Goal: Task Accomplishment & Management: Complete application form

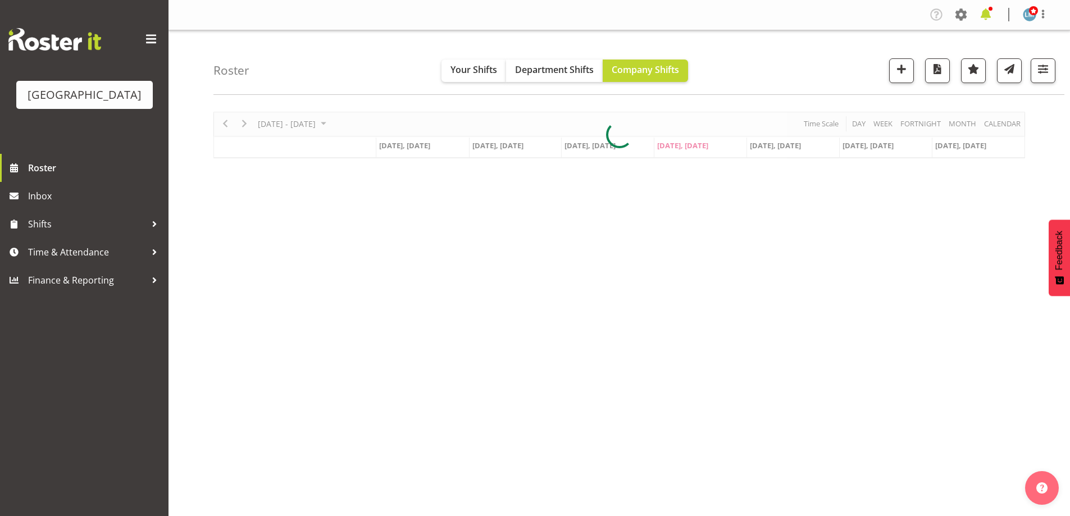
click at [994, 8] on span at bounding box center [986, 15] width 18 height 18
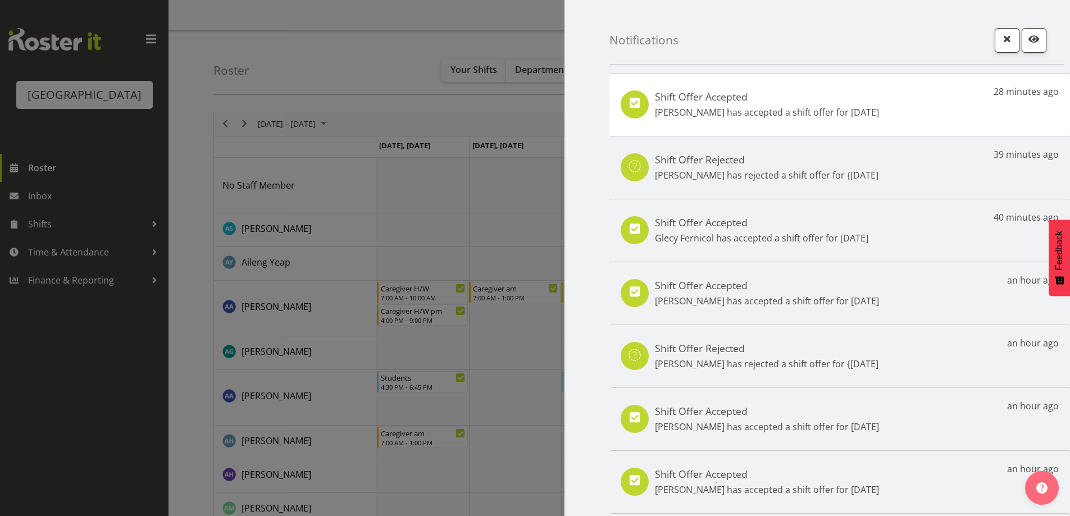
click at [842, 111] on p "Linda Shearman has accepted a shift offer for 2nd Oct" at bounding box center [767, 112] width 224 height 13
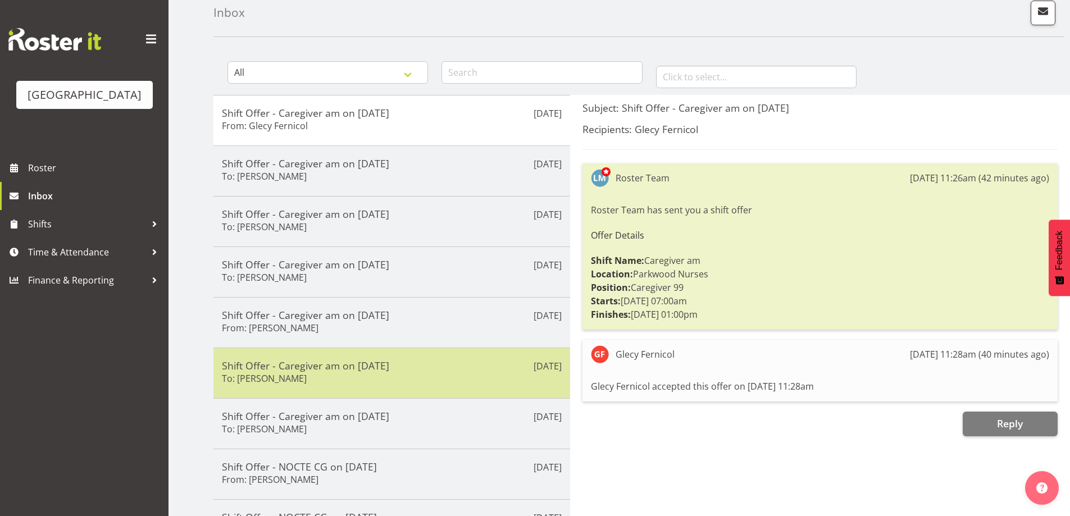
scroll to position [112, 0]
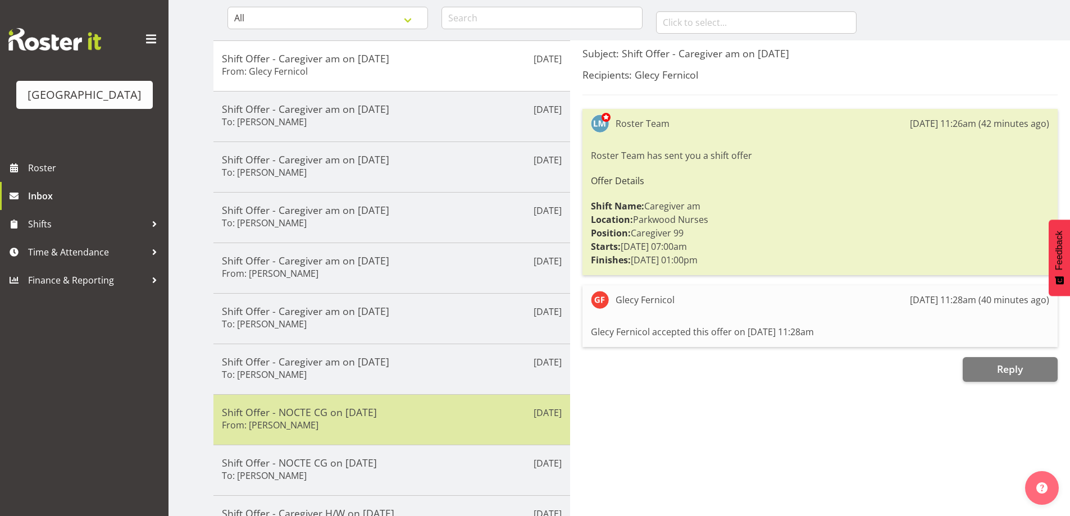
click at [382, 411] on h5 "Shift Offer - NOCTE CG on 02/10/25" at bounding box center [392, 412] width 340 height 12
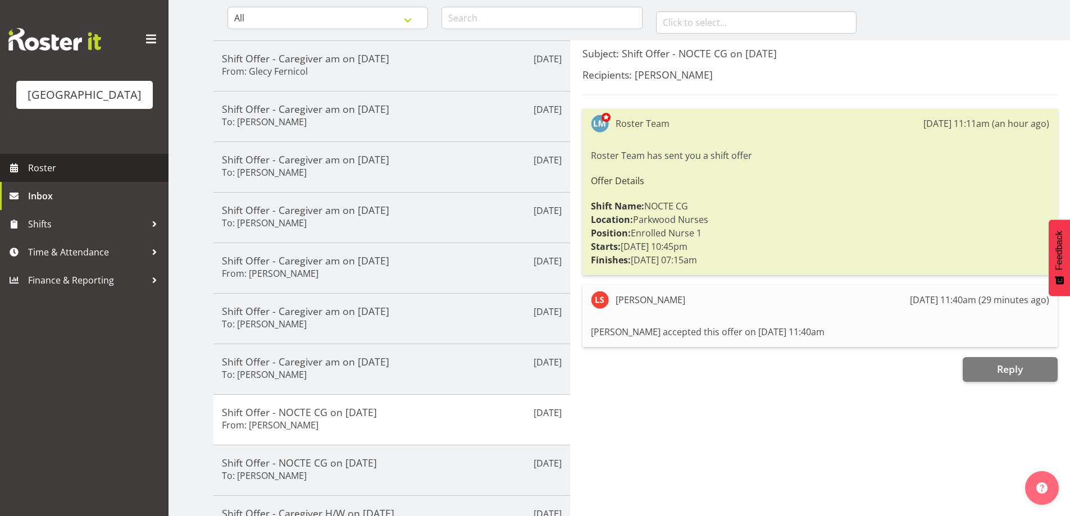
click at [42, 176] on span "Roster" at bounding box center [95, 167] width 135 height 17
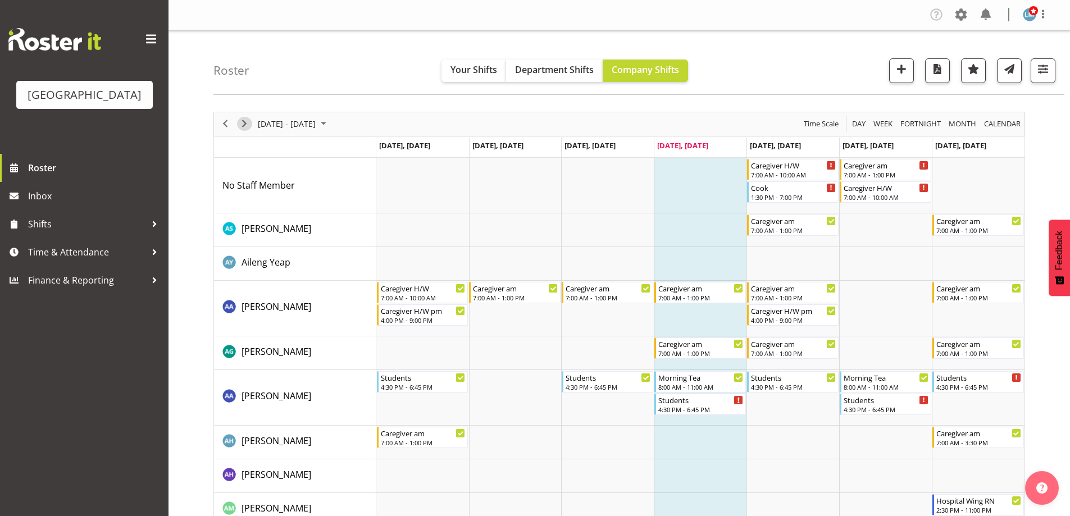
click at [245, 124] on span "Next" at bounding box center [244, 124] width 13 height 14
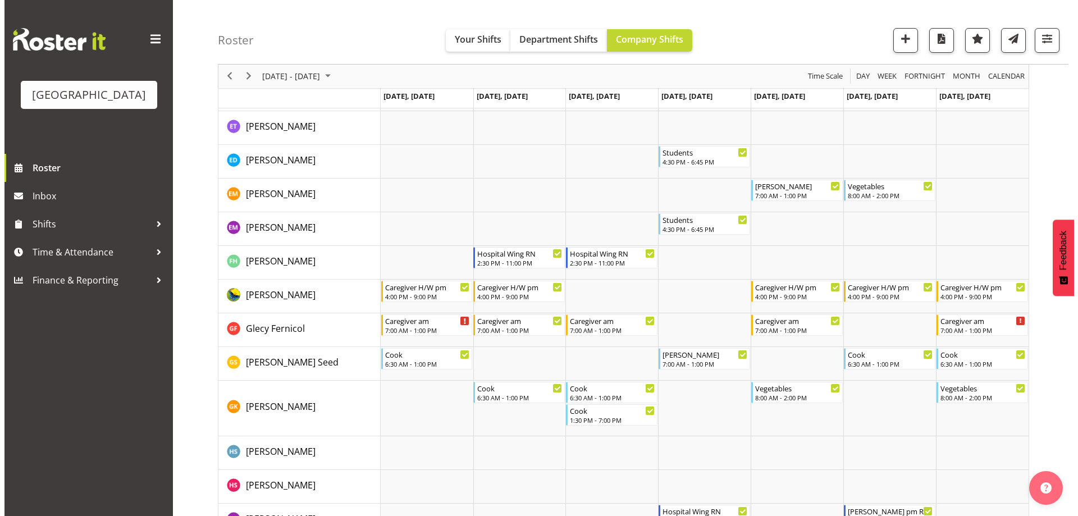
scroll to position [1179, 0]
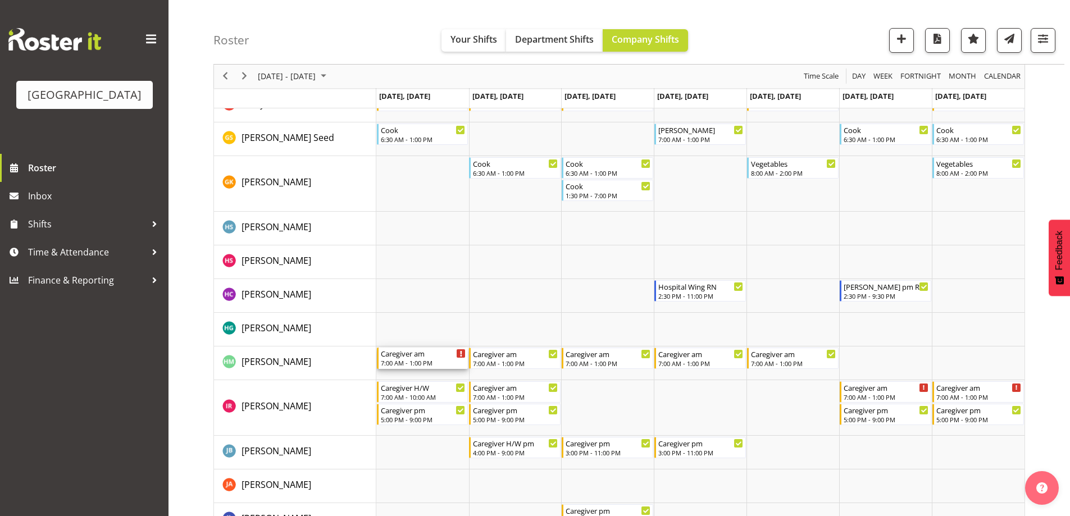
click at [408, 365] on div "7:00 AM - 1:00 PM" at bounding box center [423, 362] width 85 height 9
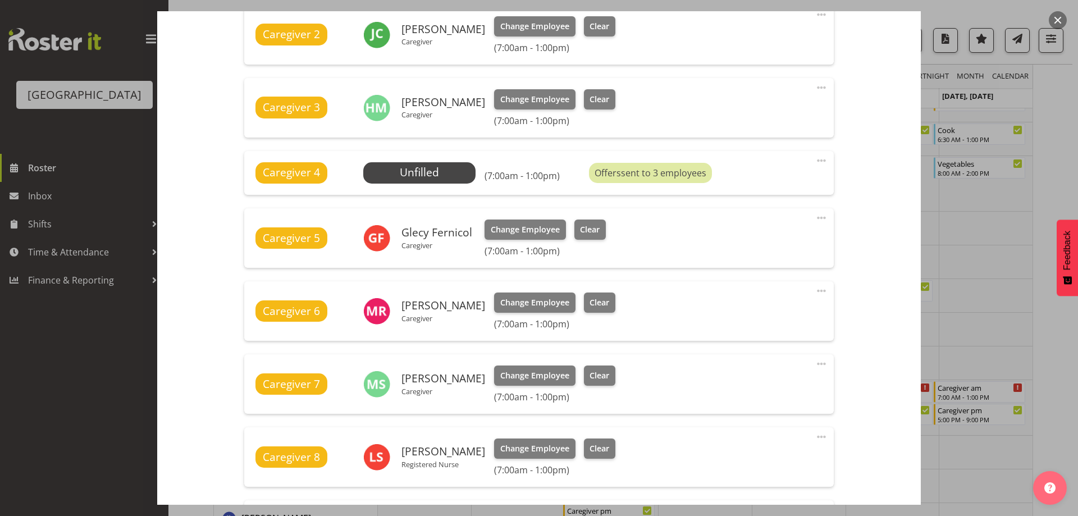
scroll to position [393, 0]
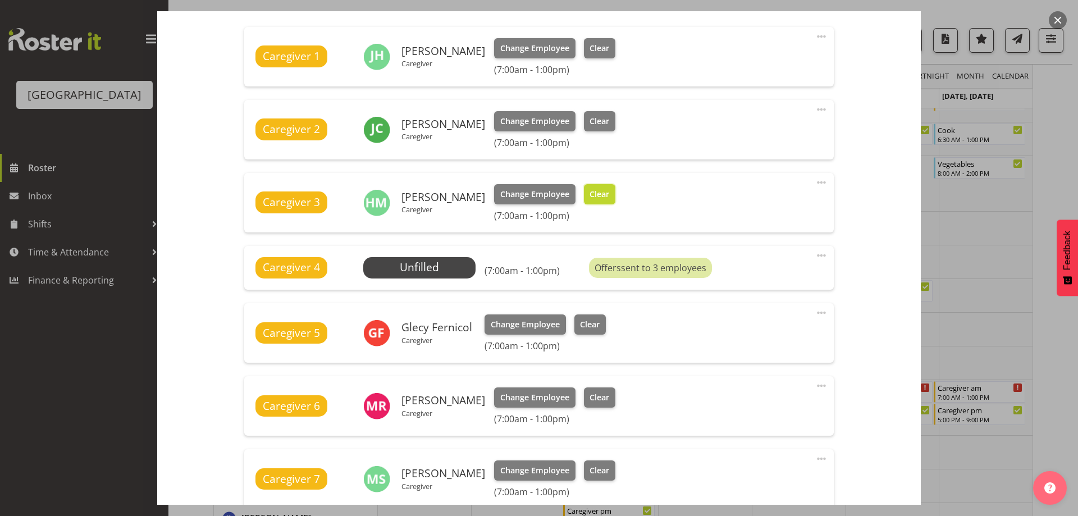
click at [590, 194] on span "Clear" at bounding box center [600, 194] width 20 height 12
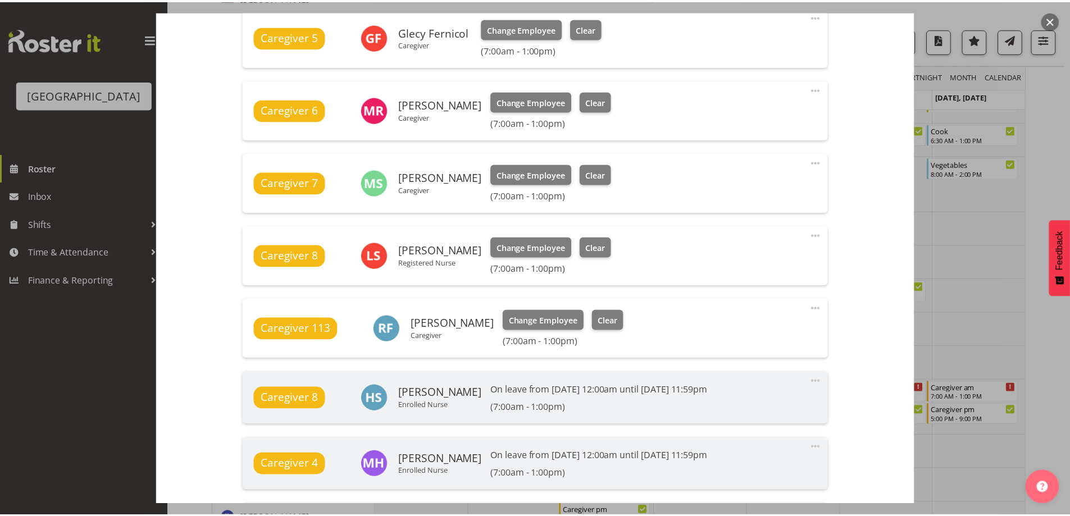
scroll to position [878, 0]
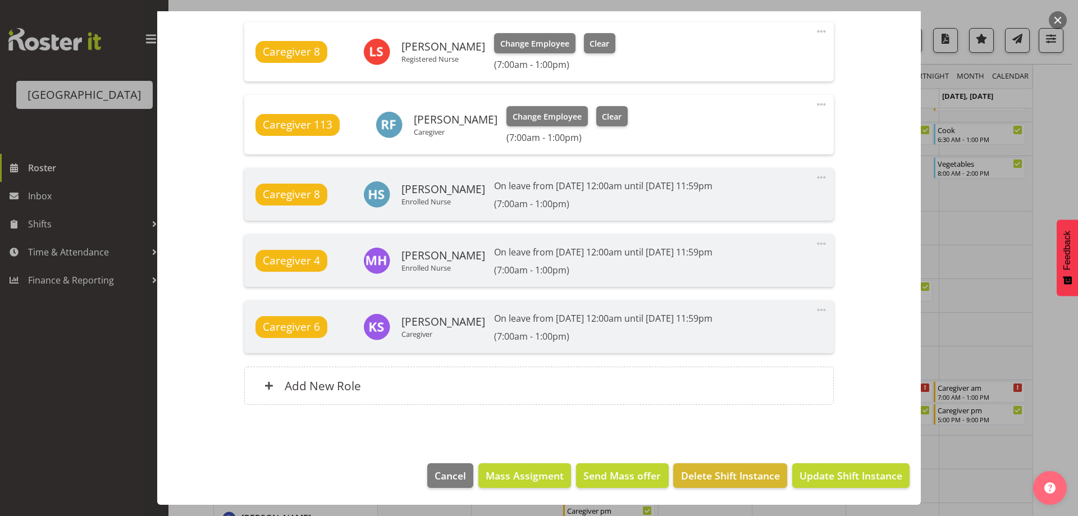
click at [1059, 137] on div at bounding box center [539, 258] width 1078 height 516
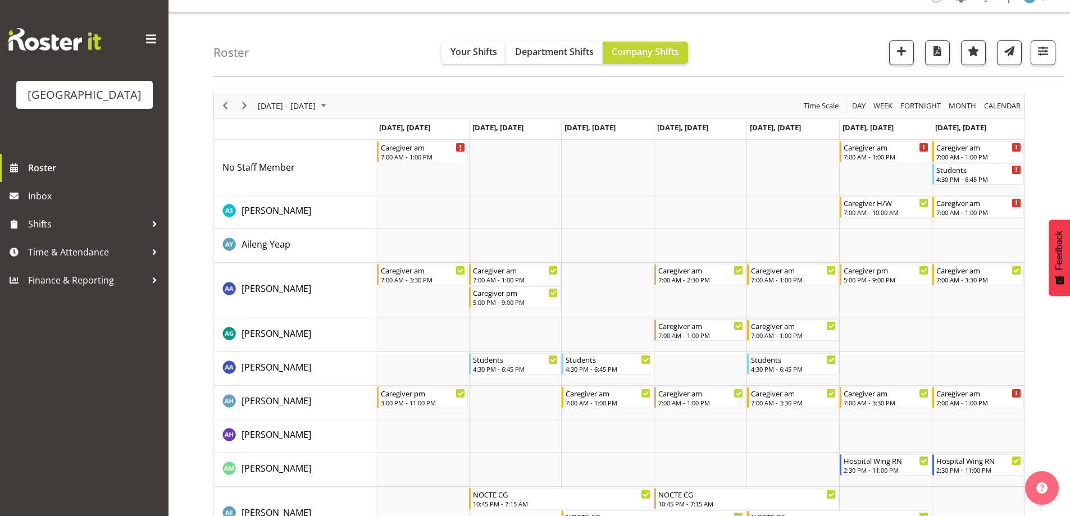
scroll to position [0, 0]
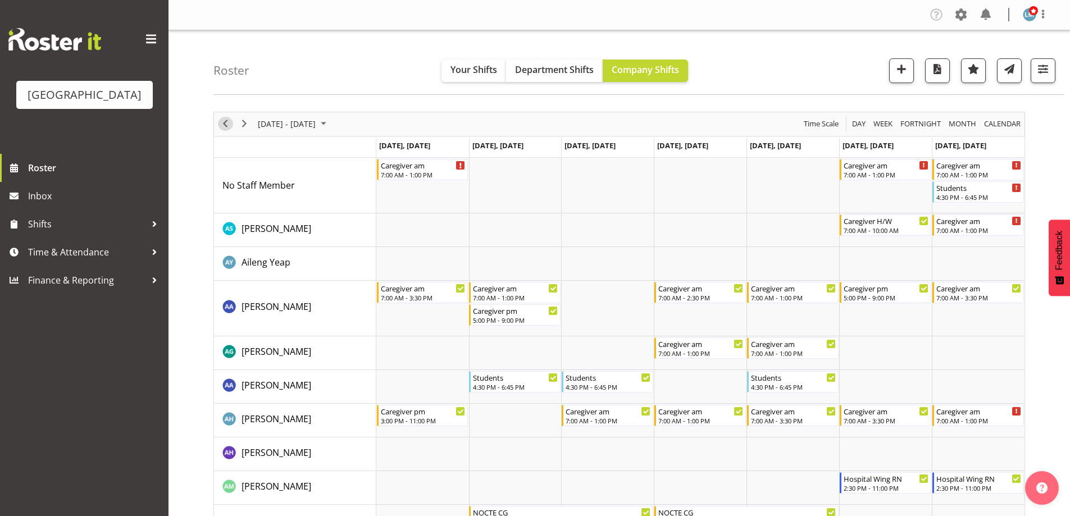
click at [226, 129] on span "Previous" at bounding box center [224, 124] width 13 height 14
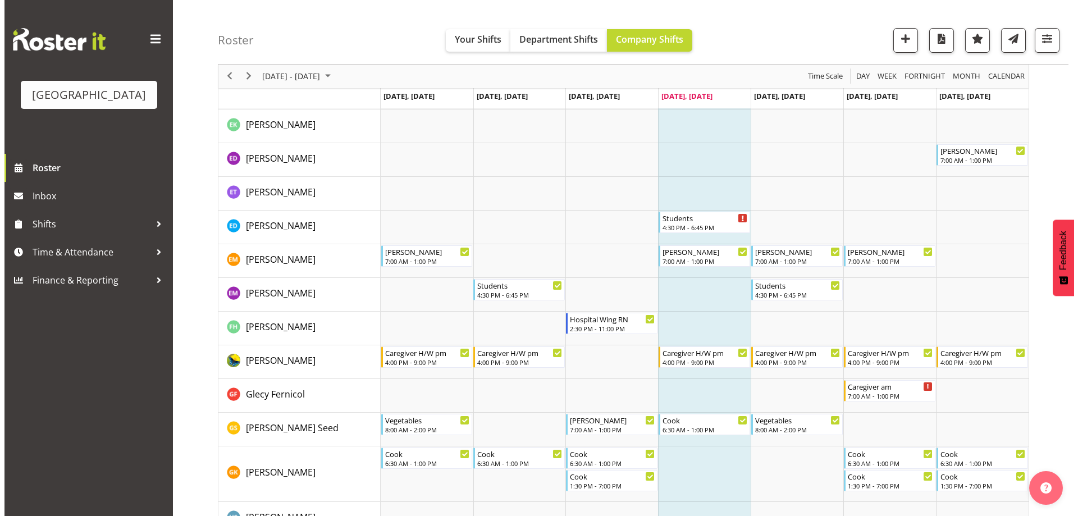
scroll to position [1179, 0]
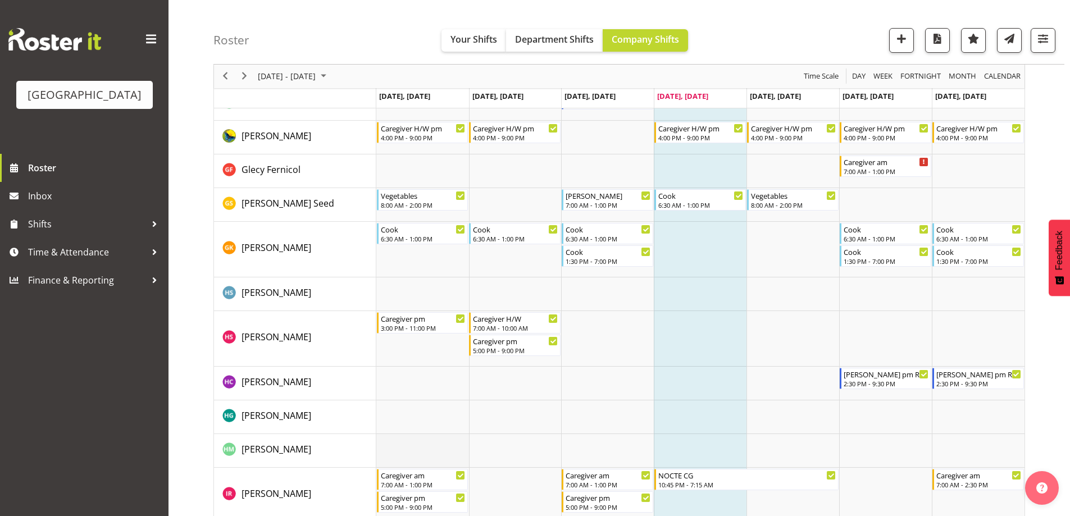
click at [411, 453] on td "Timeline Week of September 11, 2025" at bounding box center [422, 451] width 93 height 34
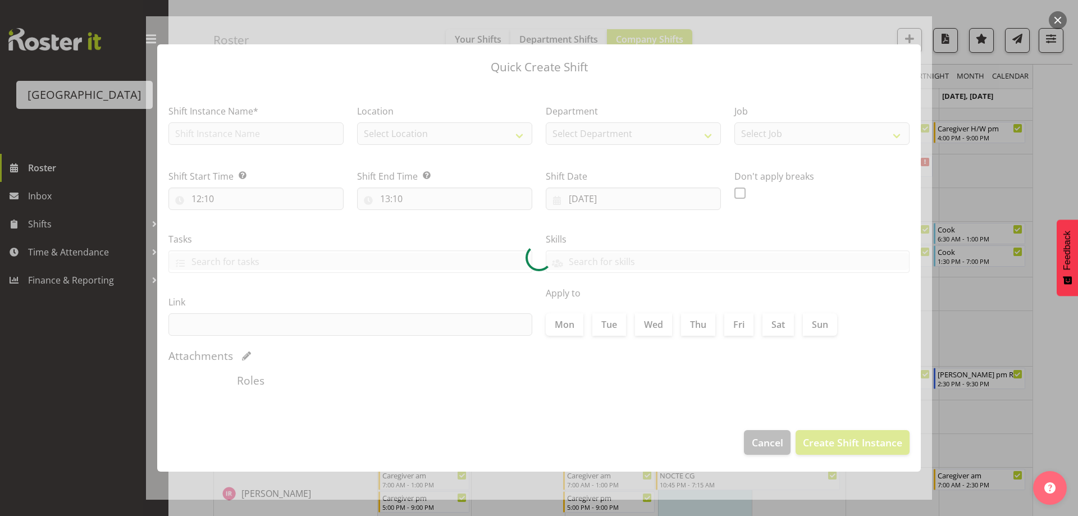
type input "08/09/2025"
checkbox input "true"
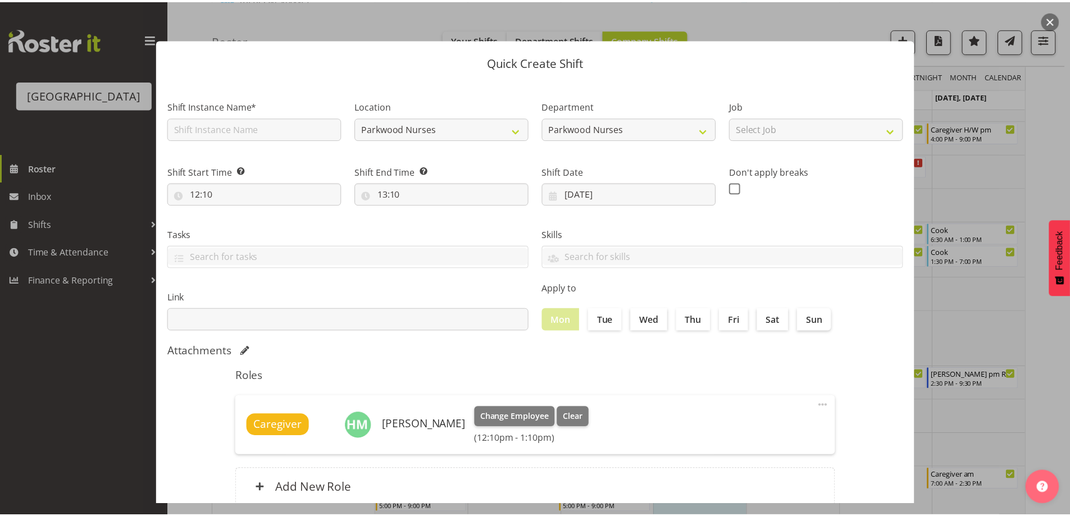
scroll to position [80, 0]
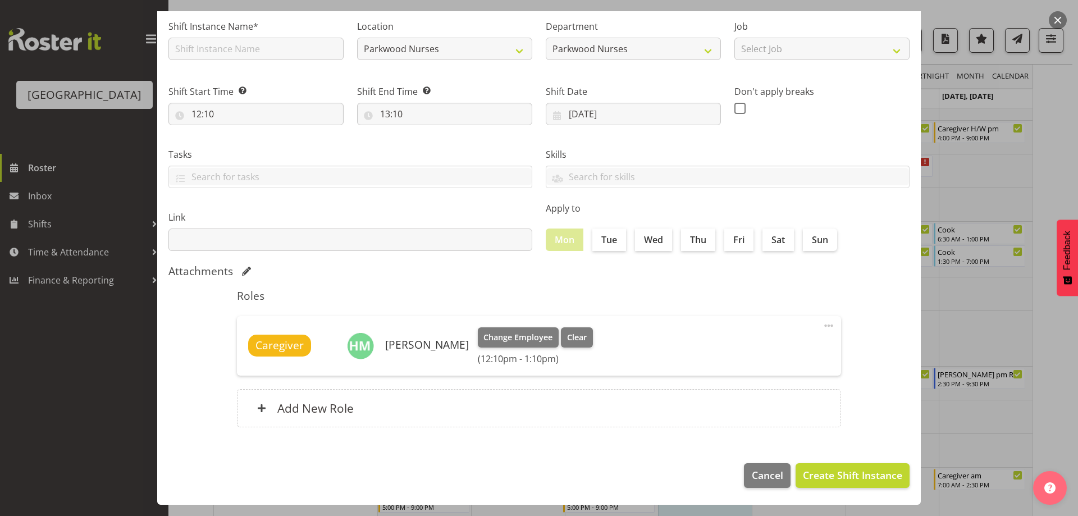
click at [1049, 140] on div at bounding box center [539, 258] width 1078 height 516
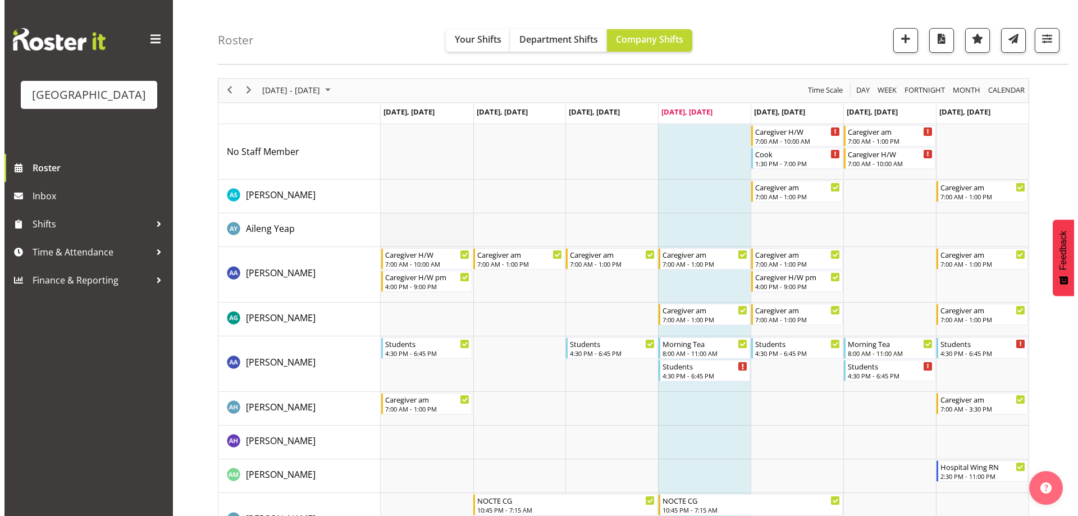
scroll to position [0, 0]
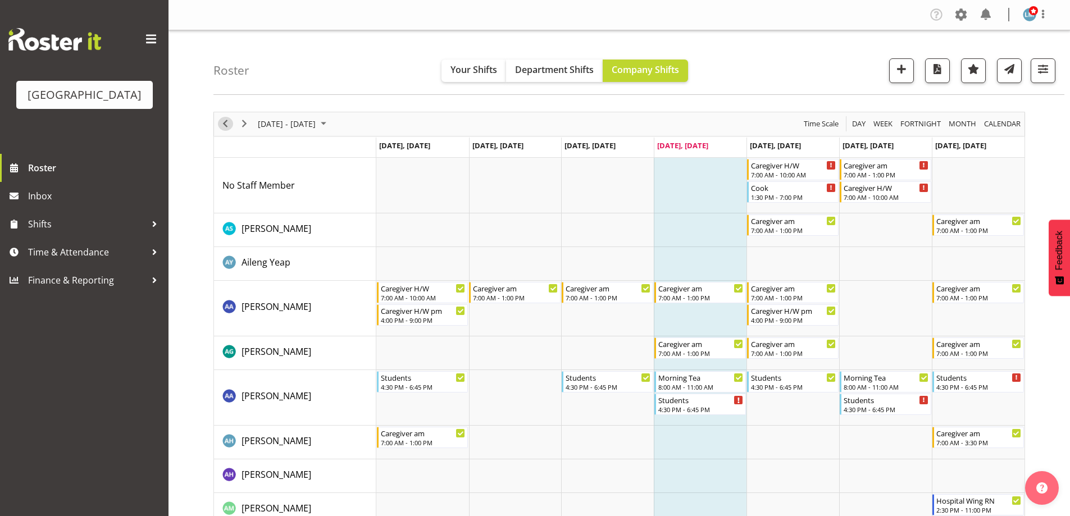
click at [230, 121] on span "Previous" at bounding box center [224, 124] width 13 height 14
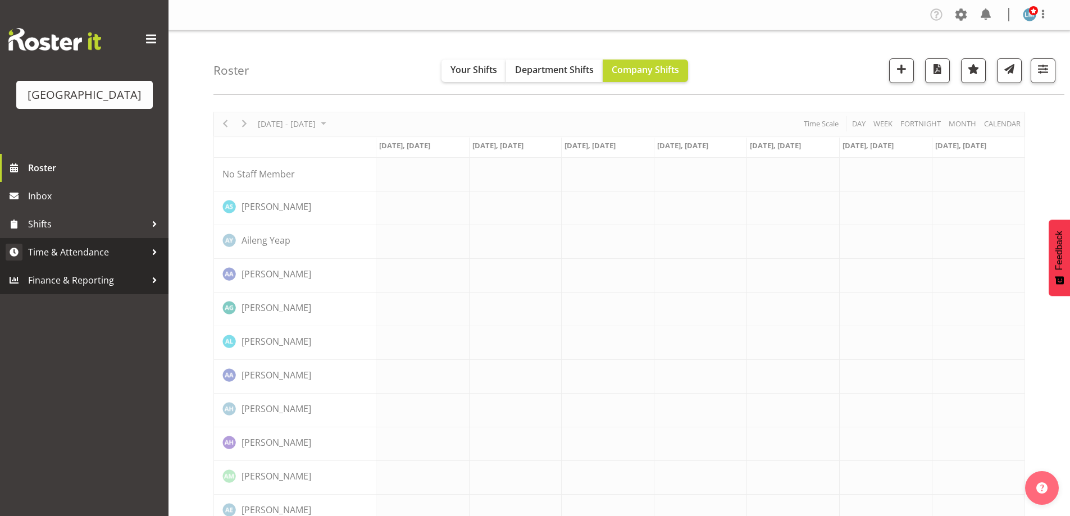
click at [65, 261] on span "Time & Attendance" at bounding box center [87, 252] width 118 height 17
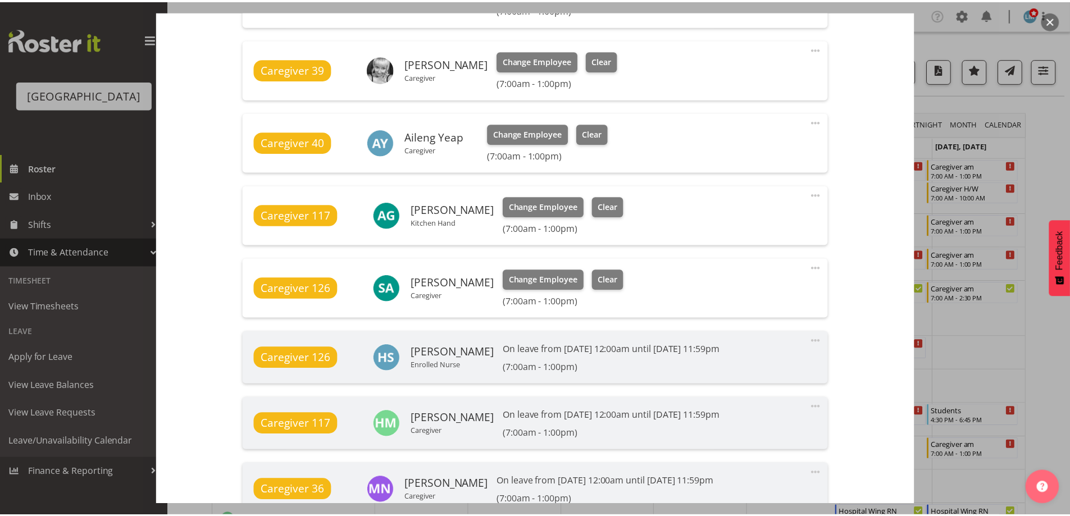
scroll to position [960, 0]
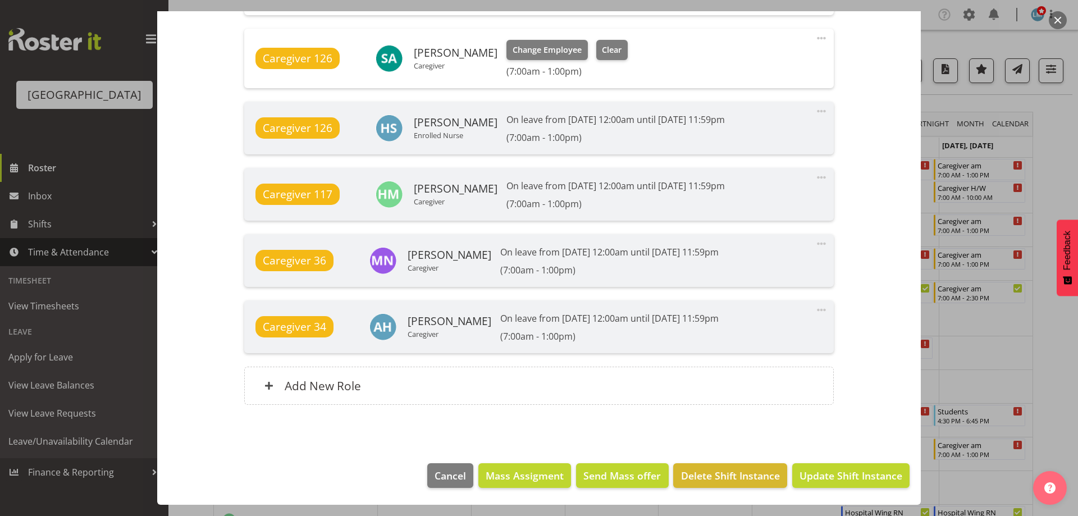
click at [1032, 159] on div at bounding box center [539, 258] width 1078 height 516
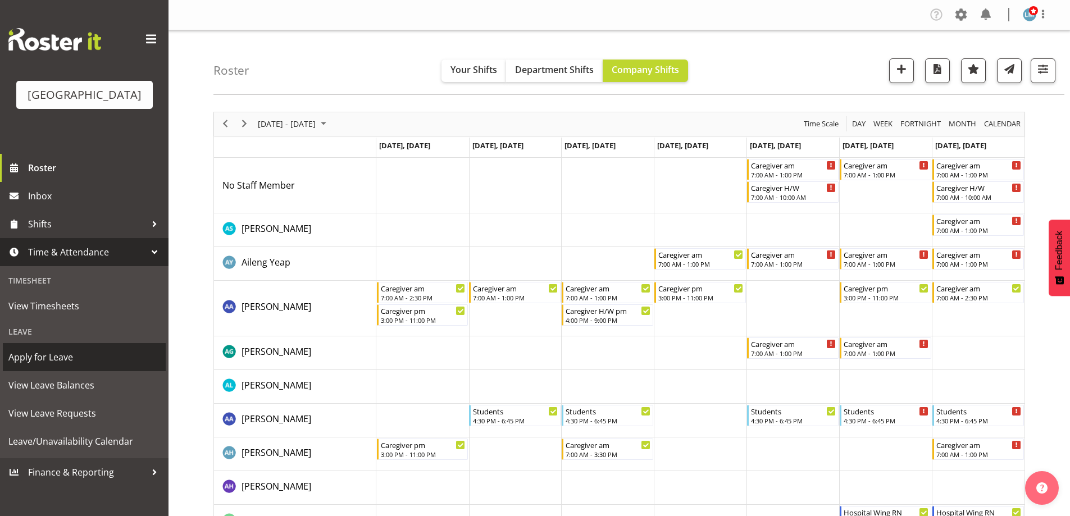
click at [61, 366] on span "Apply for Leave" at bounding box center [84, 357] width 152 height 17
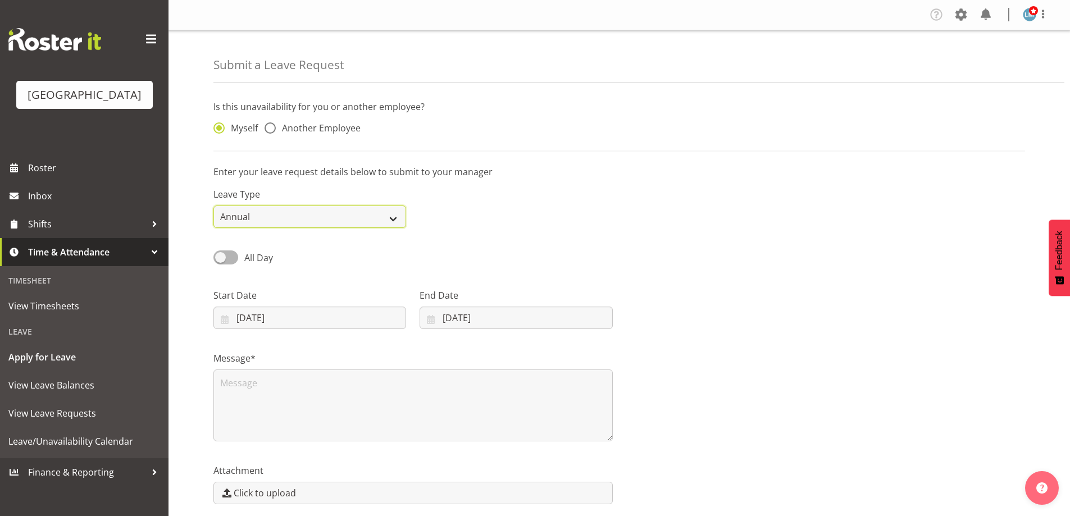
click at [396, 217] on select "Annual Sick Leave Without Pay Bereavement Domestic Violence Parental Jury Servi…" at bounding box center [309, 217] width 193 height 22
select select "Other"
click at [213, 206] on select "Annual Sick Leave Without Pay Bereavement Domestic Violence Parental Jury Servi…" at bounding box center [309, 217] width 193 height 22
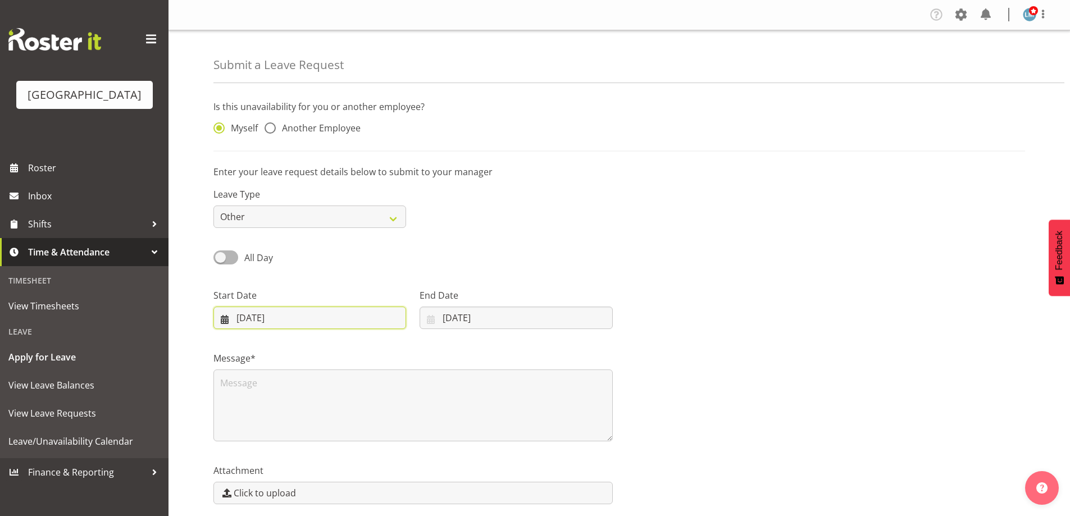
click at [225, 321] on input "[DATE]" at bounding box center [309, 318] width 193 height 22
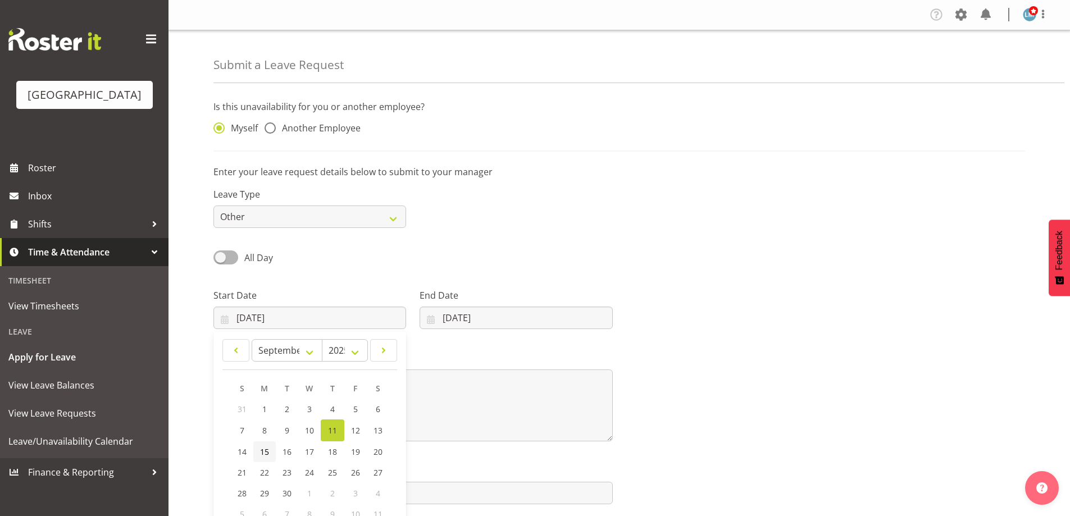
click at [265, 451] on span "15" at bounding box center [264, 451] width 9 height 11
type input "15/09/2025"
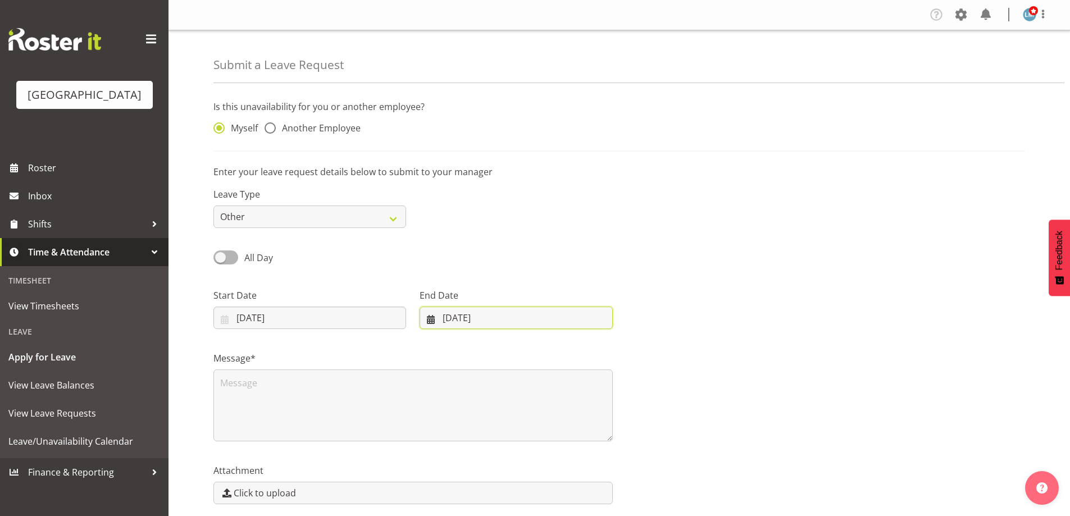
click at [434, 317] on input "11/09/2025" at bounding box center [516, 318] width 193 height 22
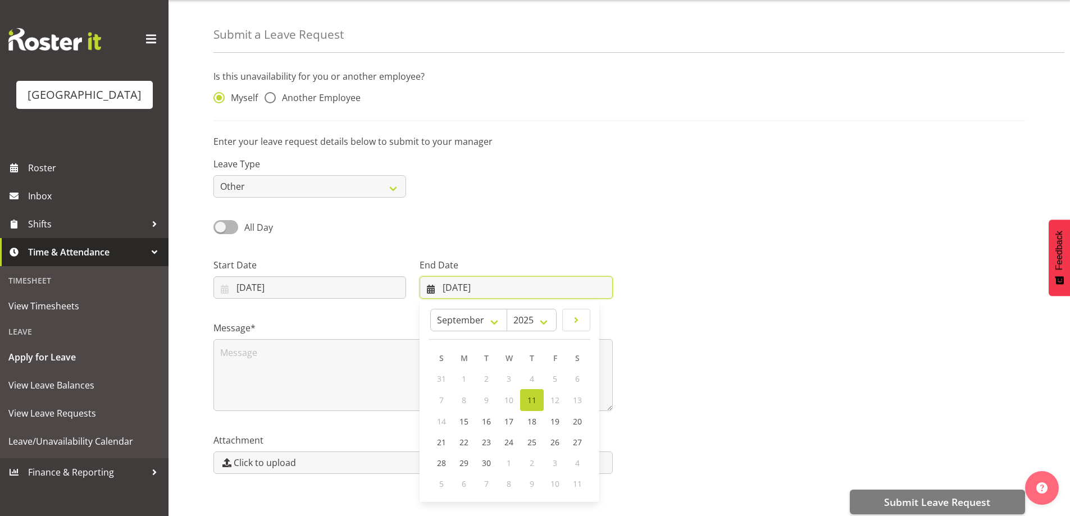
scroll to position [45, 0]
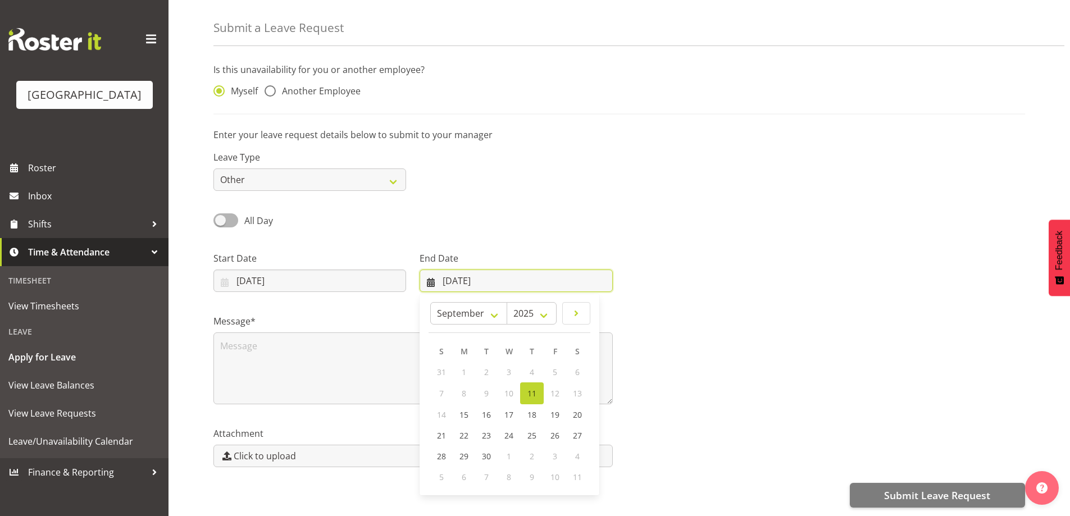
click at [432, 274] on input "11/09/2025" at bounding box center [516, 281] width 193 height 22
click at [431, 274] on input "11/09/2025" at bounding box center [516, 281] width 193 height 22
click at [443, 451] on span "28" at bounding box center [441, 456] width 9 height 11
type input "28/09/2025"
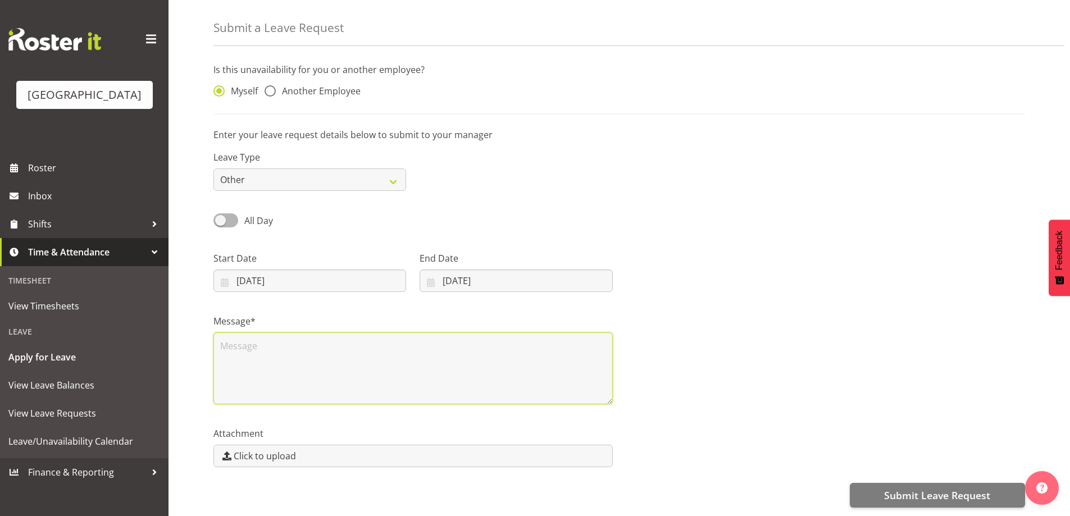
click at [349, 354] on textarea at bounding box center [412, 368] width 399 height 72
type textarea "a"
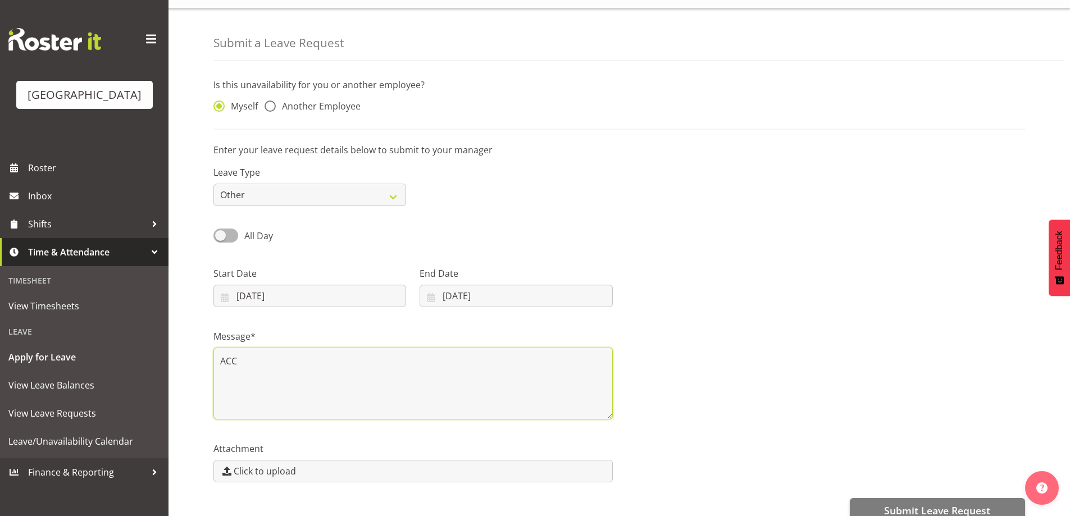
scroll to position [0, 0]
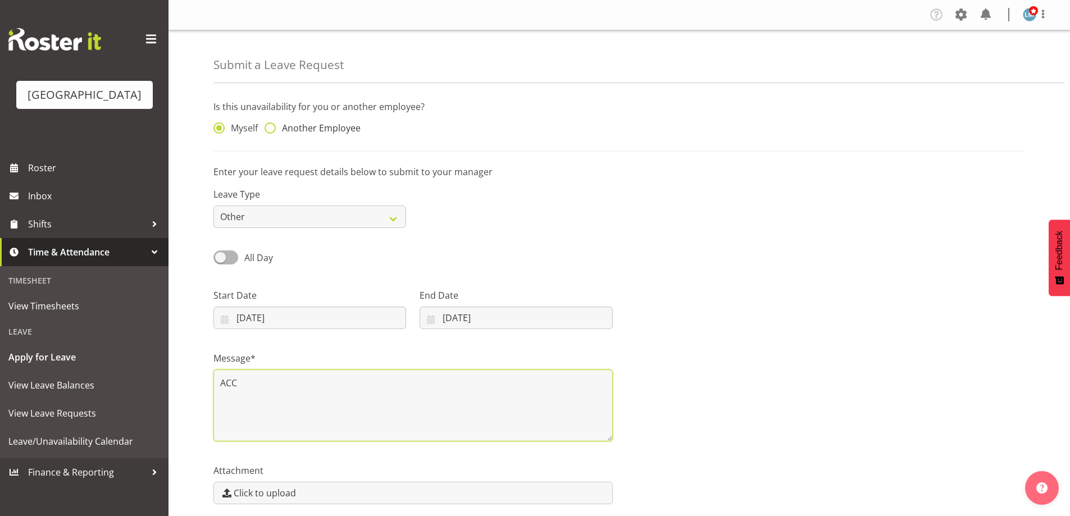
type textarea "ACC"
click at [272, 126] on span at bounding box center [270, 127] width 11 height 11
click at [272, 126] on input "Another Employee" at bounding box center [268, 128] width 7 height 7
radio input "true"
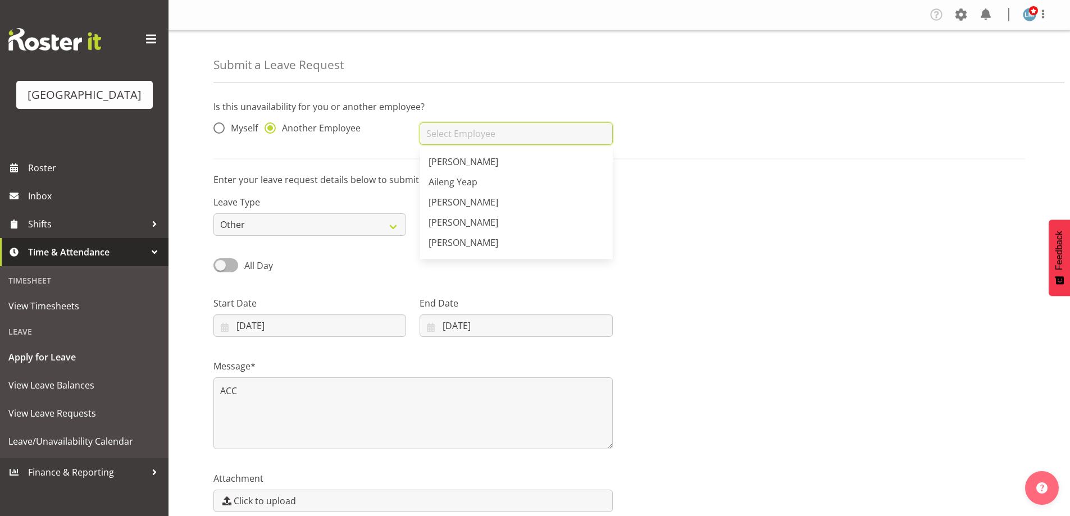
click at [476, 133] on input "text" at bounding box center [516, 133] width 193 height 22
click at [466, 225] on span "[PERSON_NAME]" at bounding box center [464, 222] width 70 height 12
type input "[PERSON_NAME]"
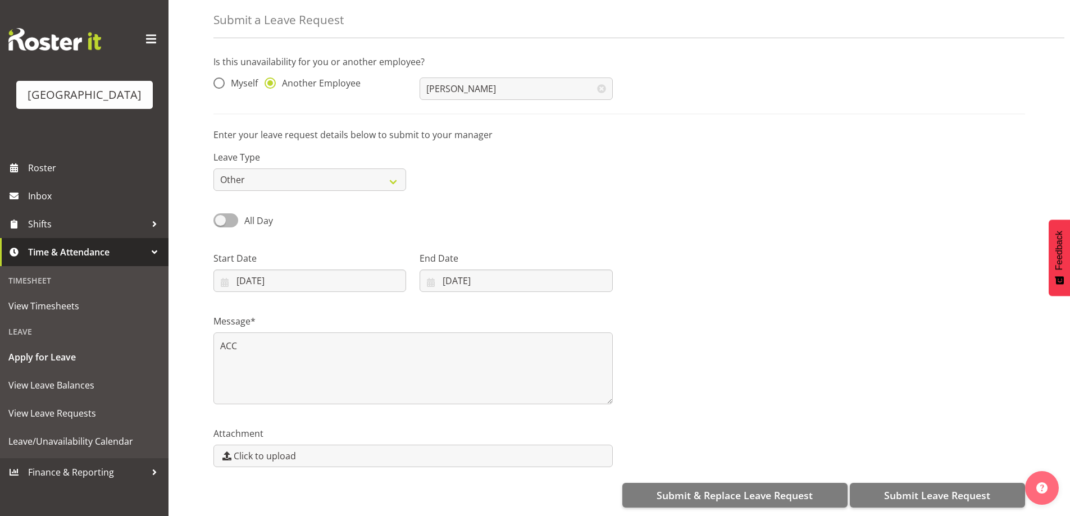
scroll to position [53, 0]
click at [912, 489] on span "Submit Leave Request" at bounding box center [937, 495] width 106 height 15
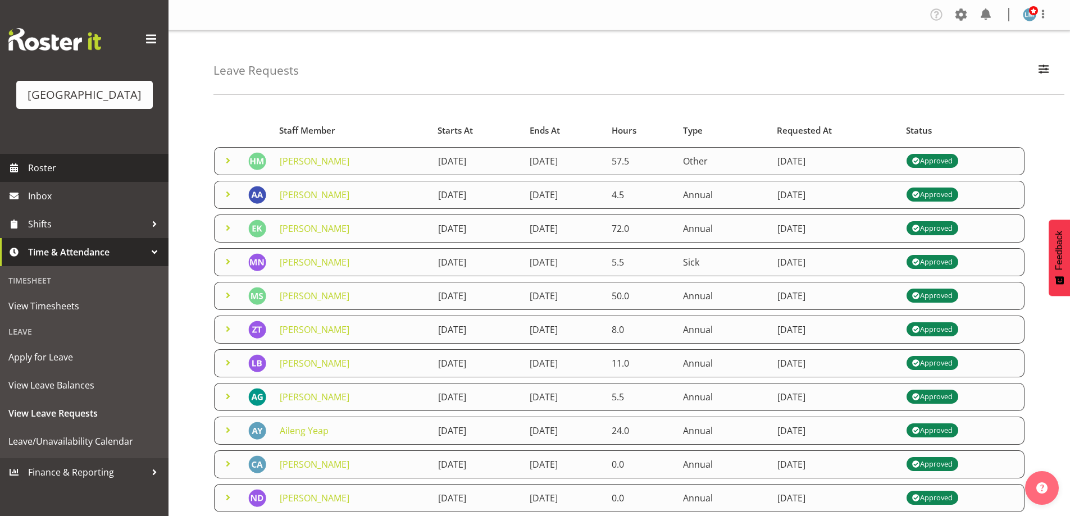
click at [39, 176] on span "Roster" at bounding box center [95, 167] width 135 height 17
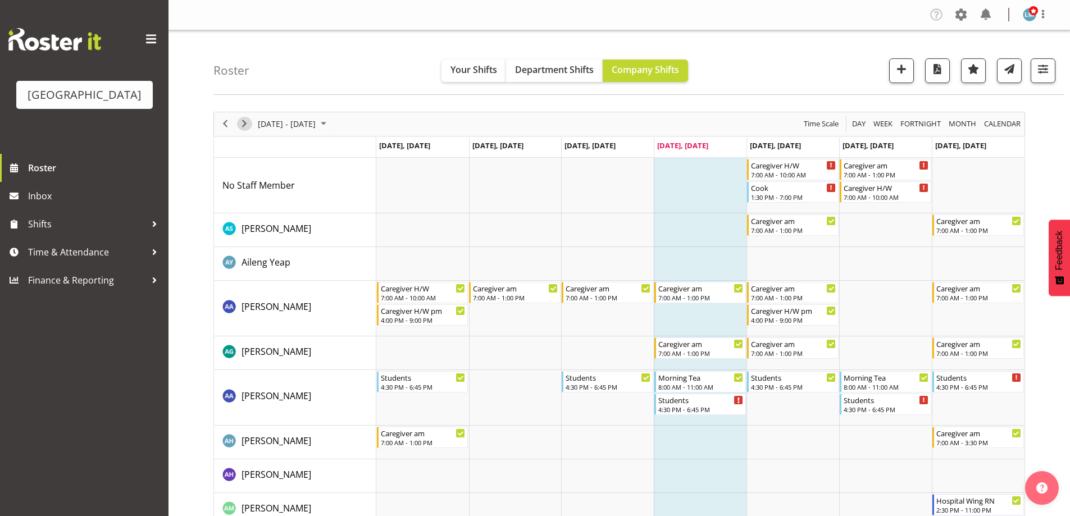
click at [247, 123] on span "Next" at bounding box center [244, 124] width 13 height 14
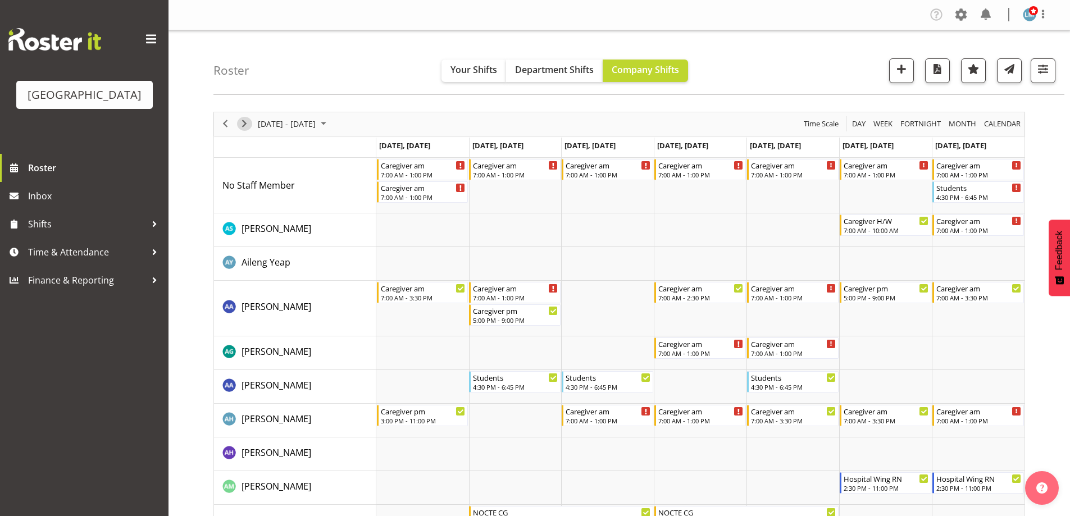
click at [245, 122] on span "Next" at bounding box center [244, 124] width 13 height 14
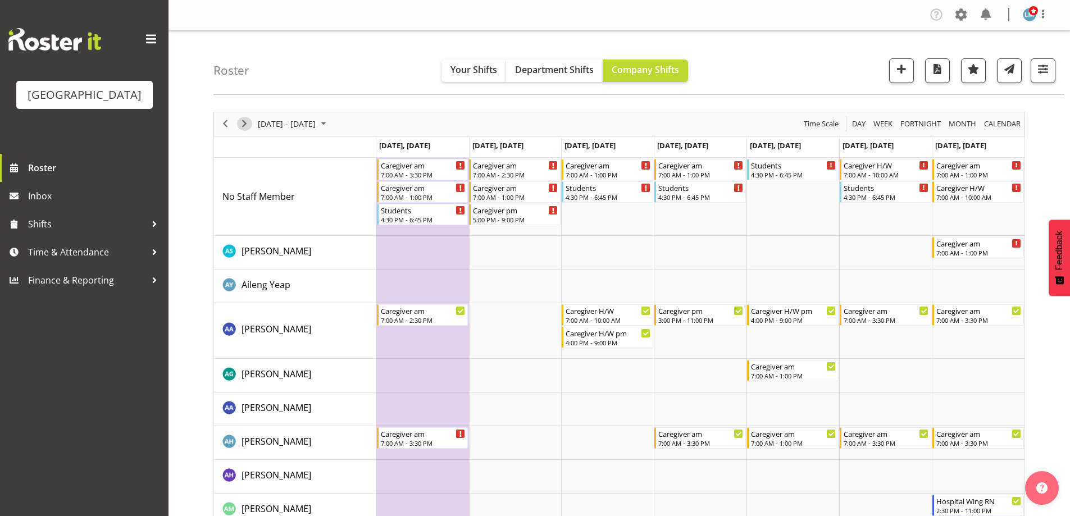
click at [249, 123] on span "Next" at bounding box center [244, 124] width 13 height 14
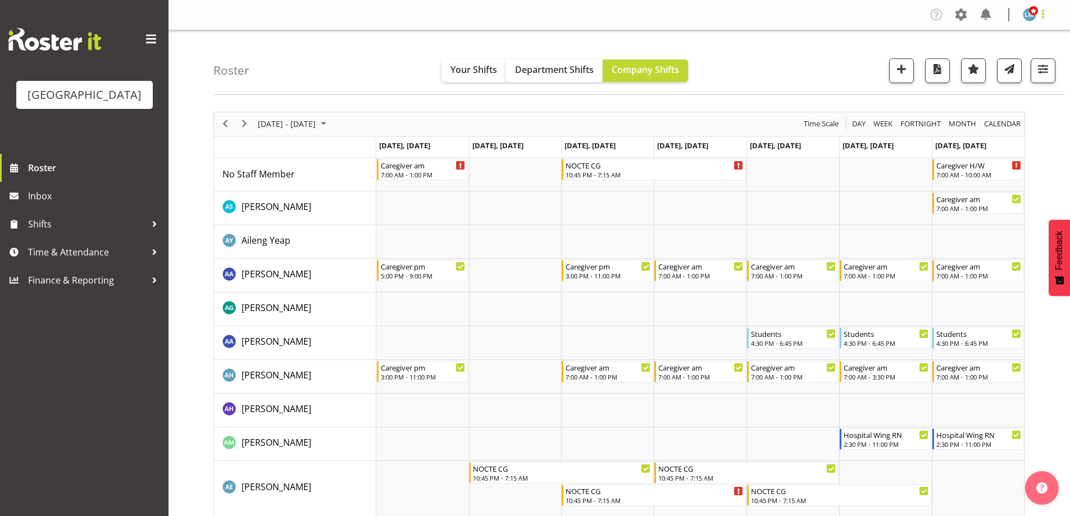
click at [1046, 15] on span at bounding box center [1042, 13] width 13 height 13
click at [1036, 55] on link "Log Out" at bounding box center [996, 59] width 108 height 20
